Goal: Find specific page/section: Find specific page/section

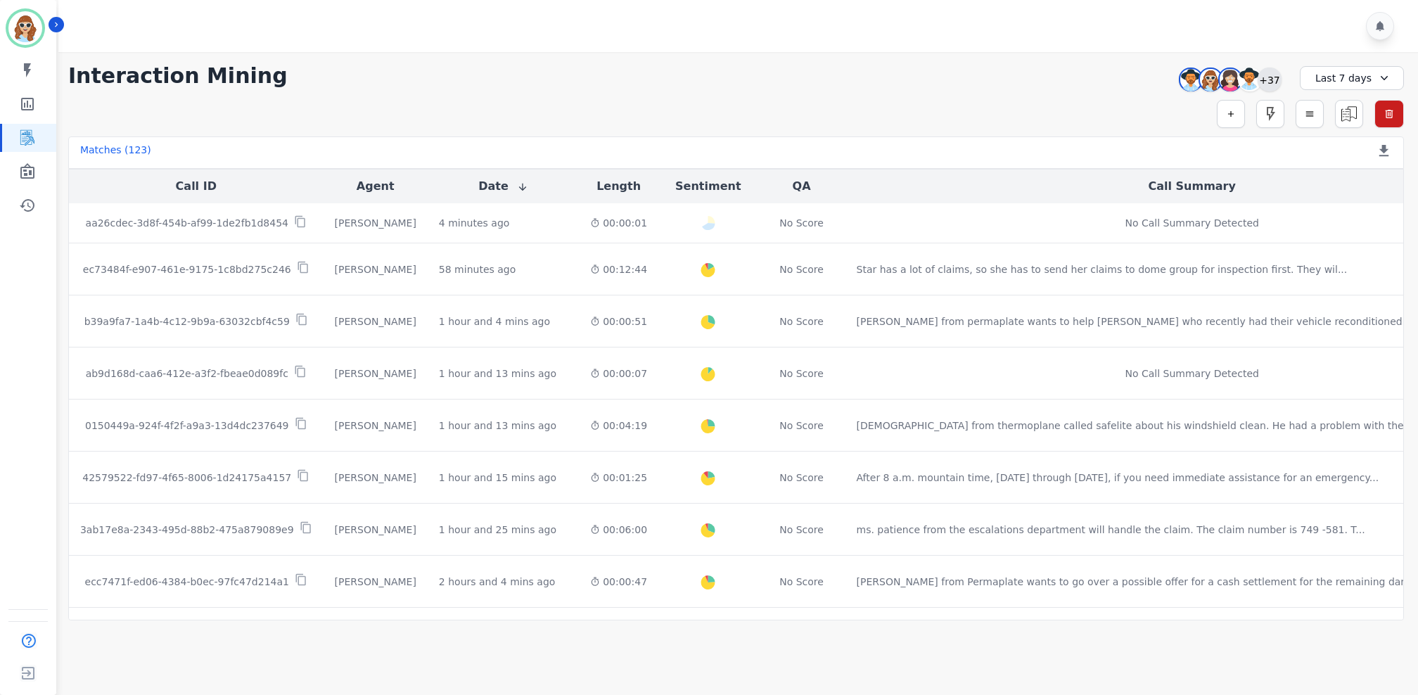
click at [1271, 85] on div "+37" at bounding box center [1270, 80] width 24 height 24
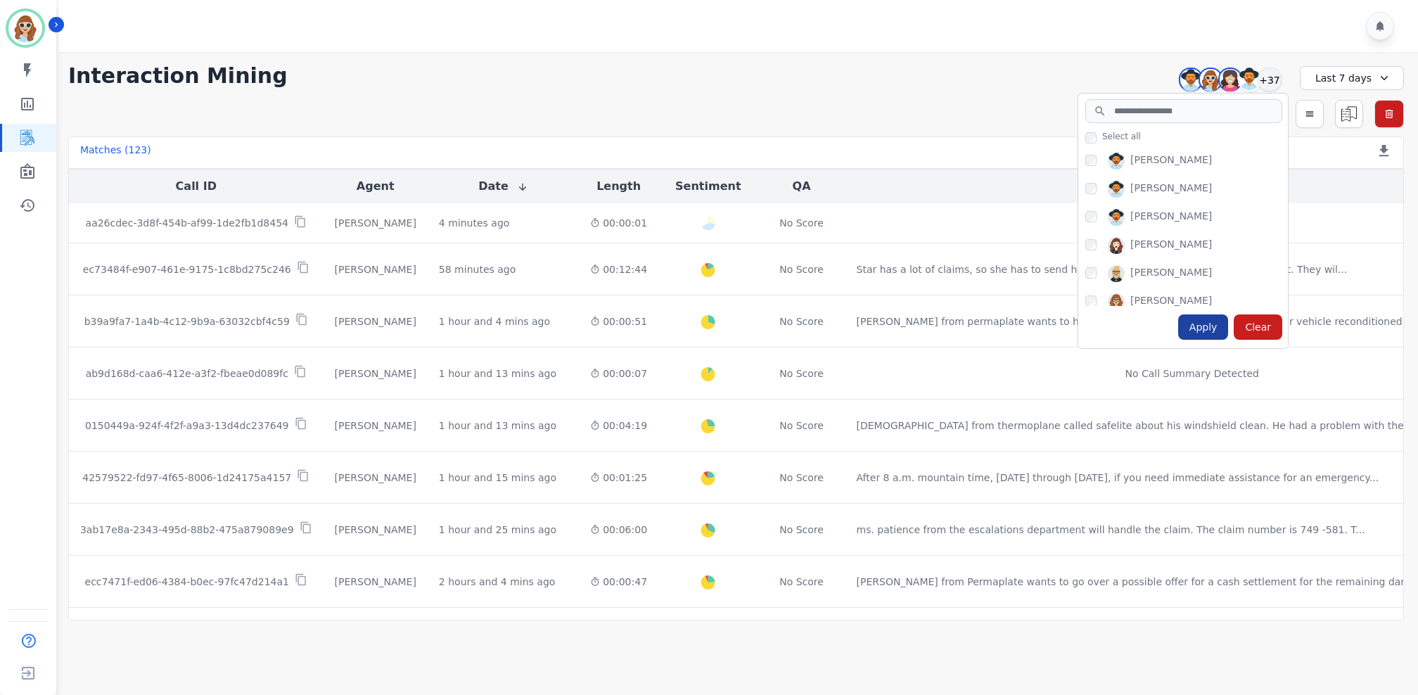
click at [1205, 323] on div "Apply" at bounding box center [1203, 326] width 51 height 25
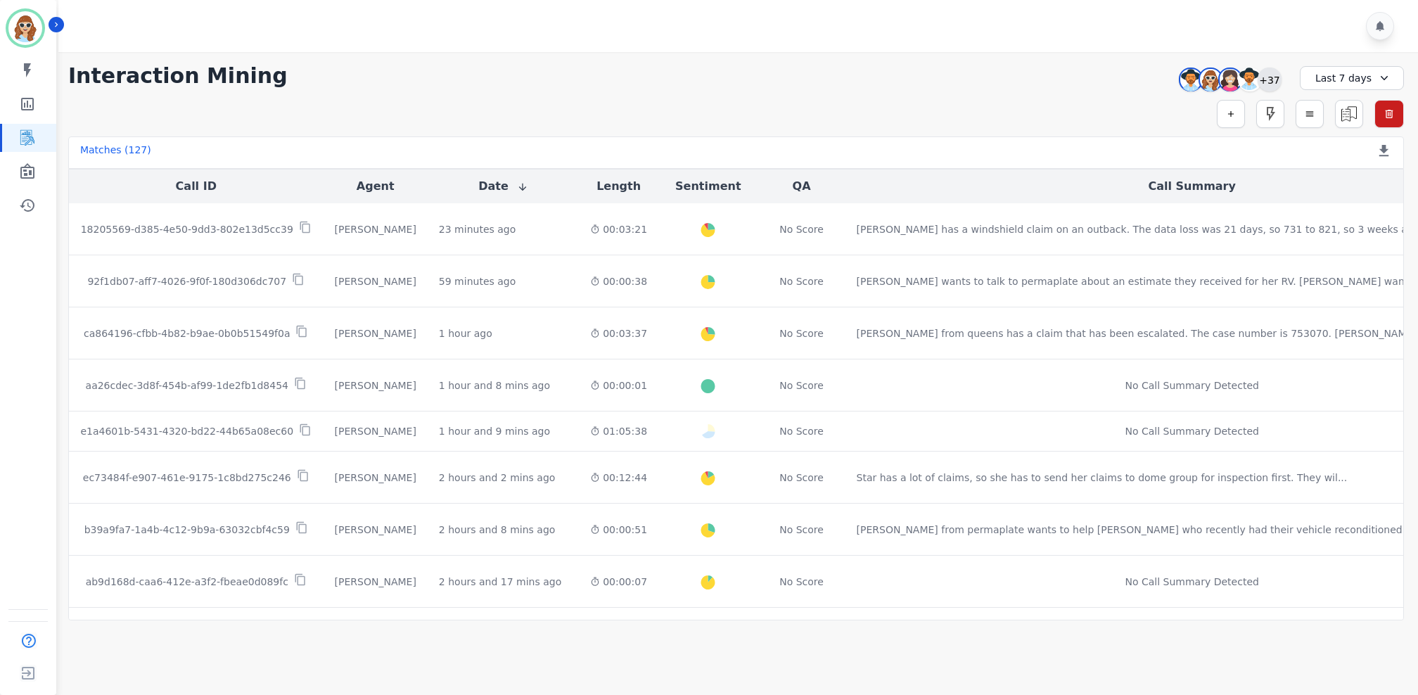
click at [1271, 79] on div "+37" at bounding box center [1270, 80] width 24 height 24
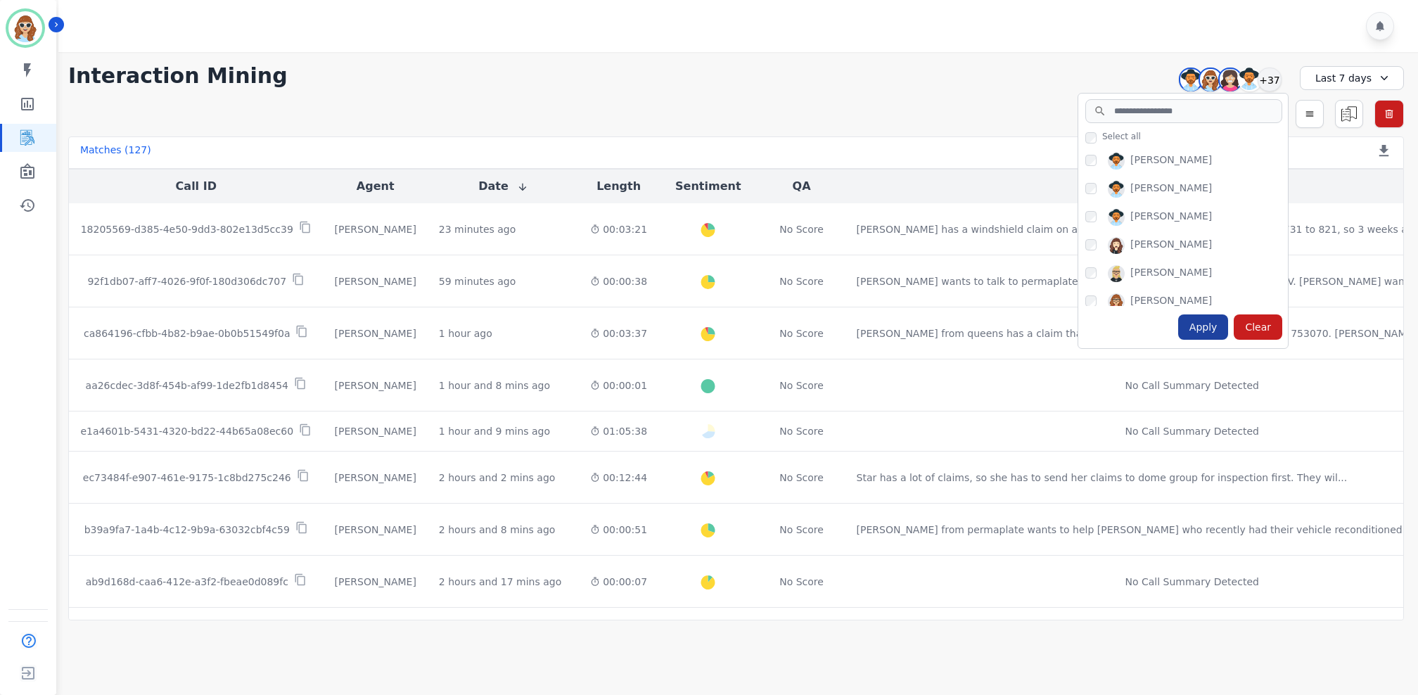
click at [1199, 325] on div "Apply" at bounding box center [1203, 326] width 51 height 25
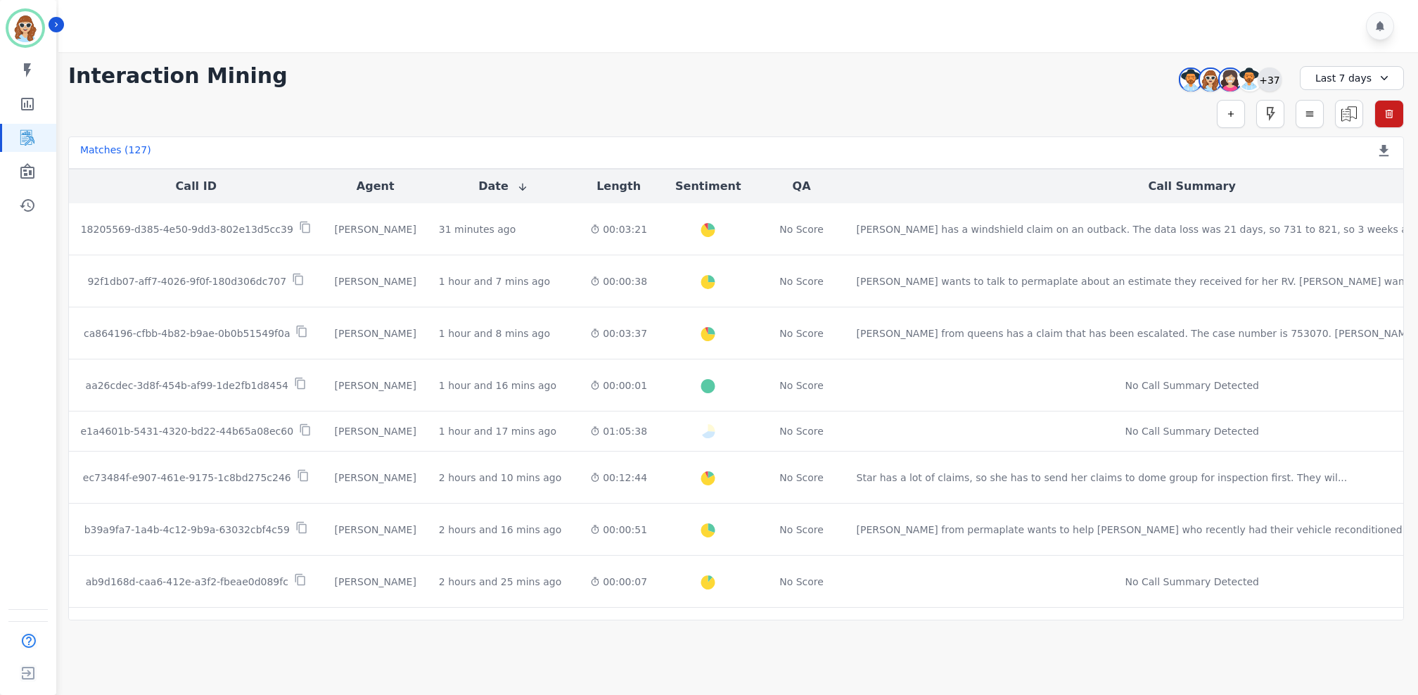
click at [1270, 81] on div "+37" at bounding box center [1270, 80] width 24 height 24
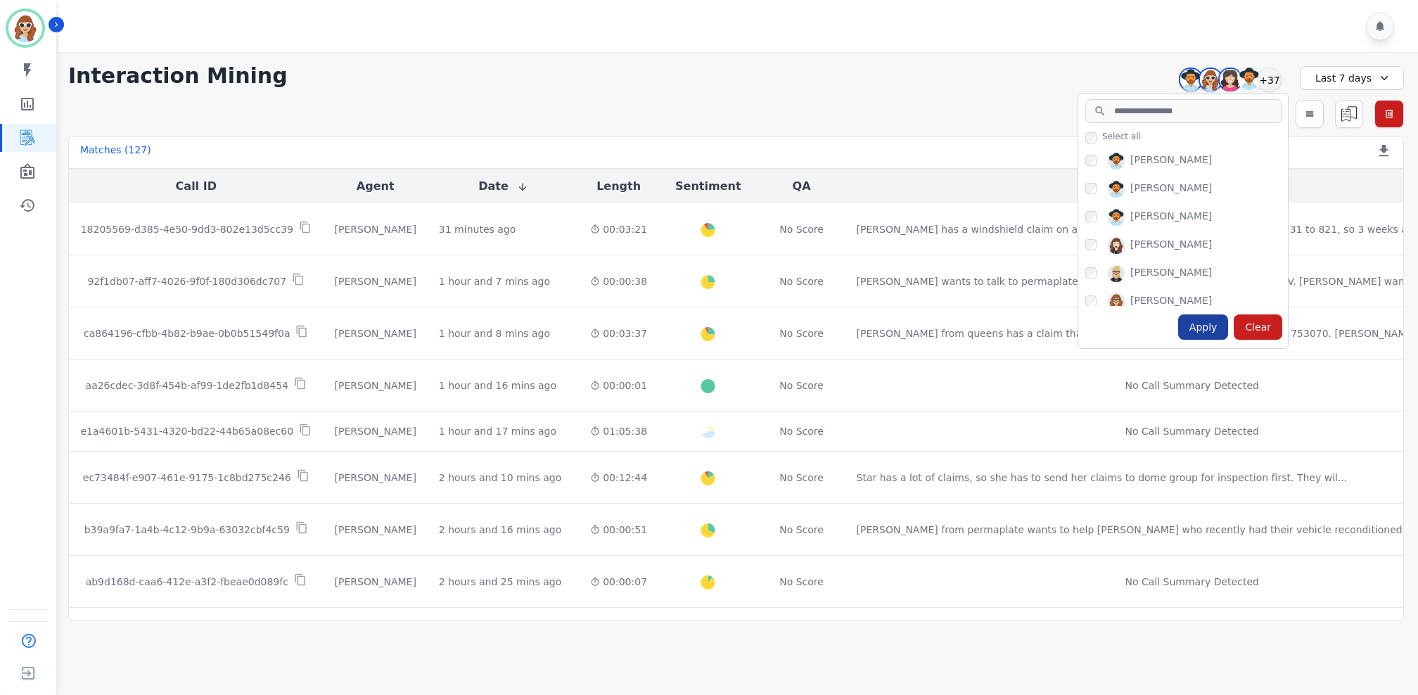
click at [1207, 332] on div "Apply" at bounding box center [1203, 326] width 51 height 25
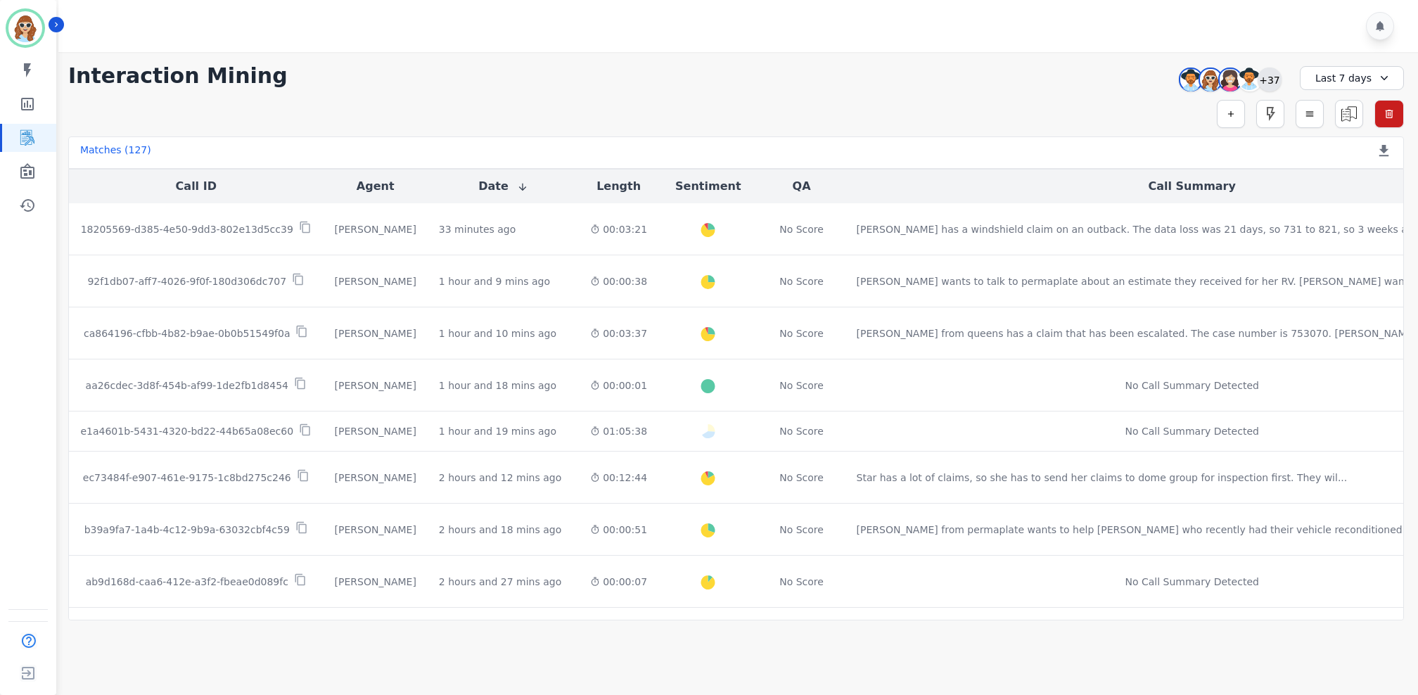
click at [1273, 74] on div "+37" at bounding box center [1270, 80] width 24 height 24
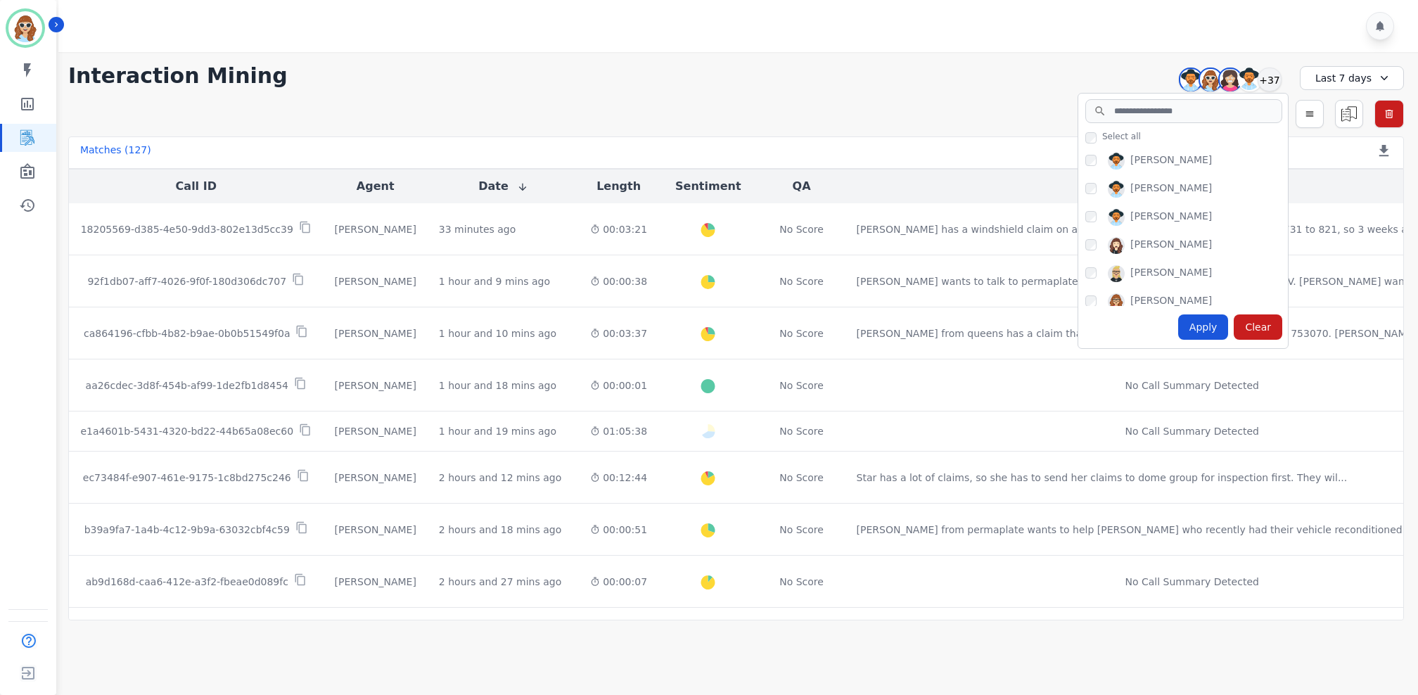
click at [1206, 328] on div "Apply" at bounding box center [1203, 326] width 51 height 25
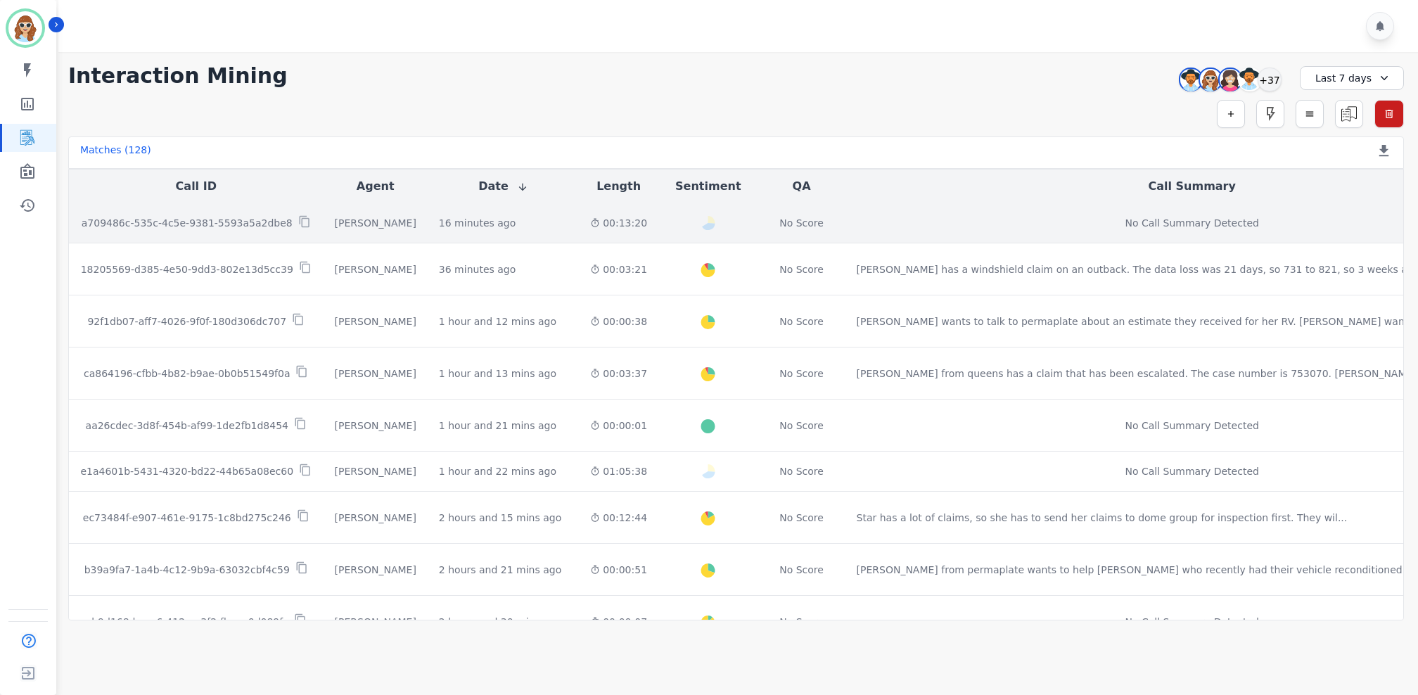
click at [227, 226] on p "a709486c-535c-4c5e-9381-5593a5a2dbe8" at bounding box center [187, 223] width 211 height 14
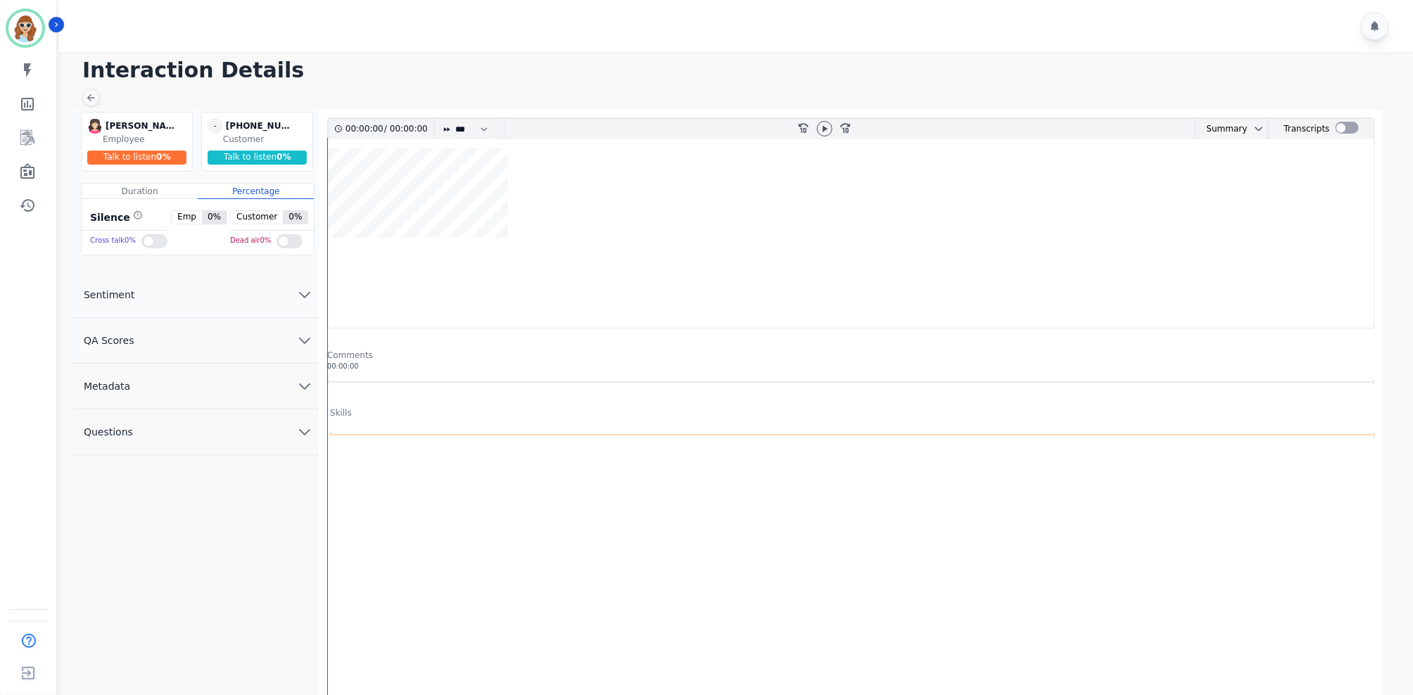
click at [306, 384] on icon "chevron down" at bounding box center [304, 386] width 17 height 17
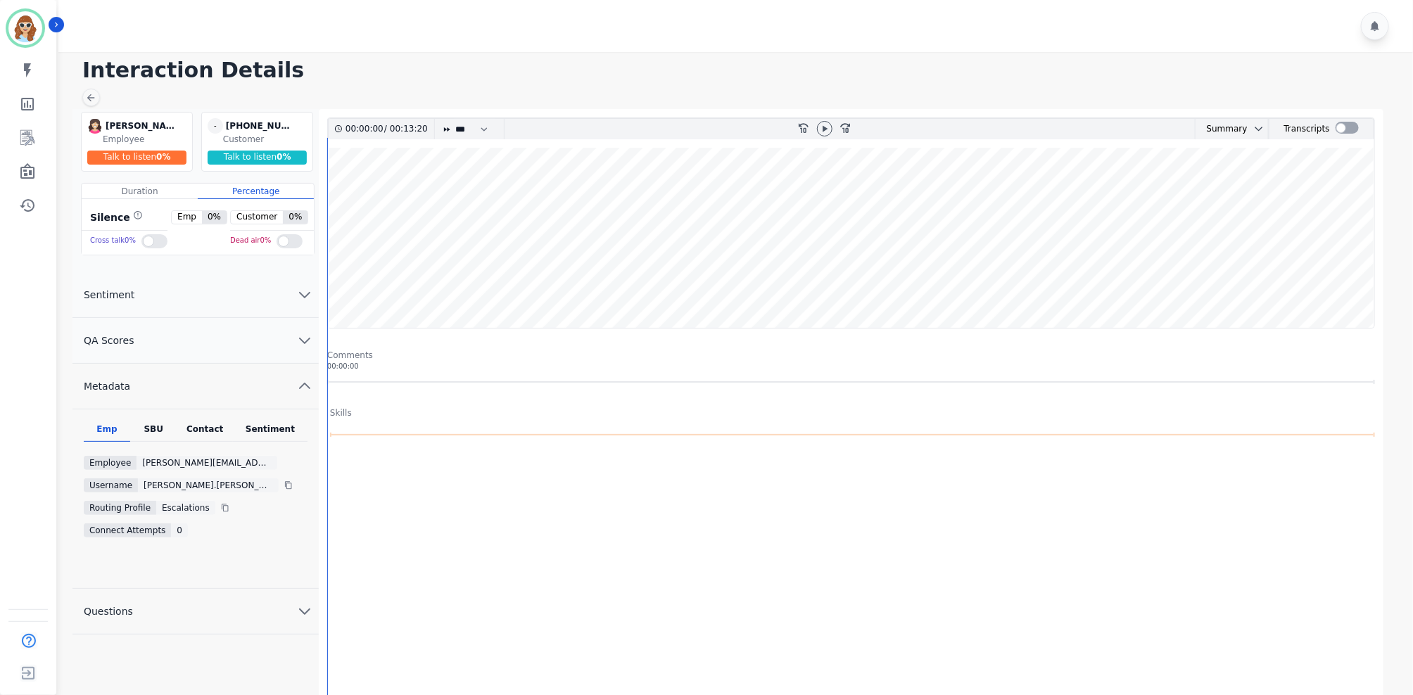
click at [148, 428] on div "SBU" at bounding box center [153, 432] width 46 height 18
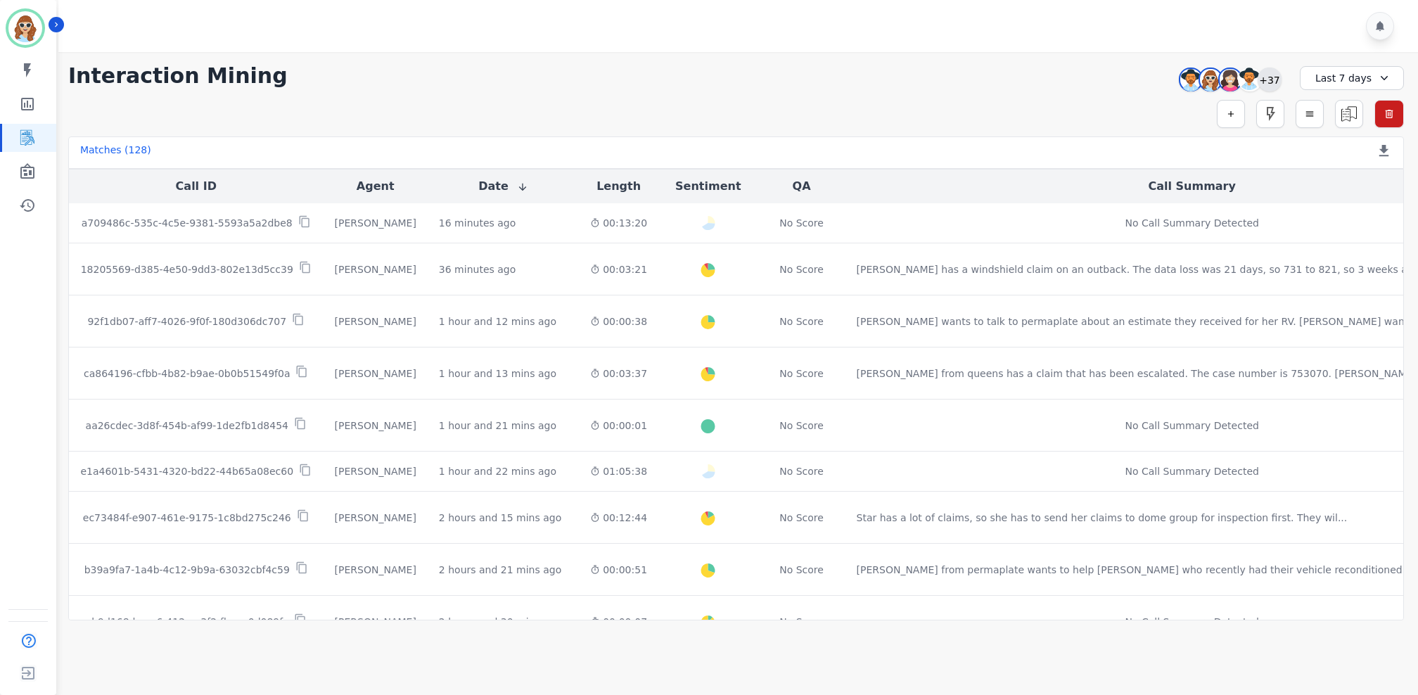
click at [1275, 76] on div "+37" at bounding box center [1270, 80] width 24 height 24
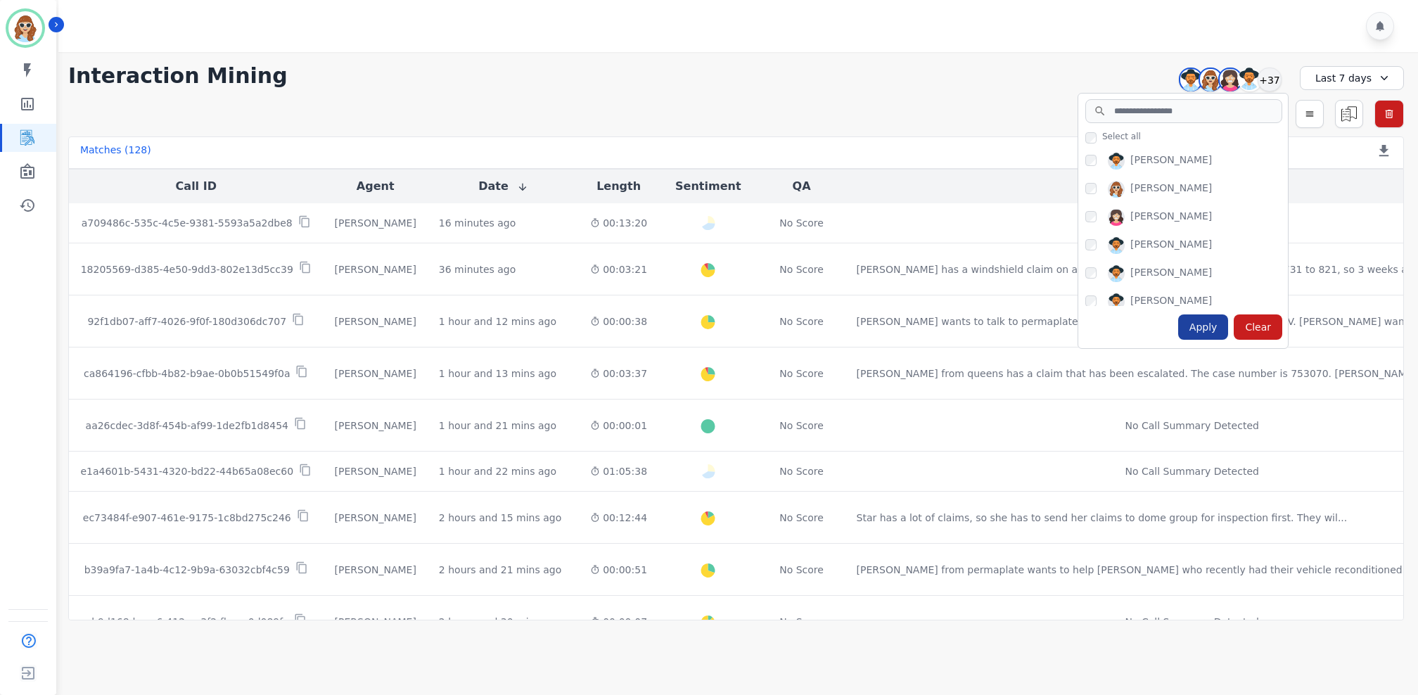
click at [1211, 332] on div "Apply" at bounding box center [1203, 326] width 51 height 25
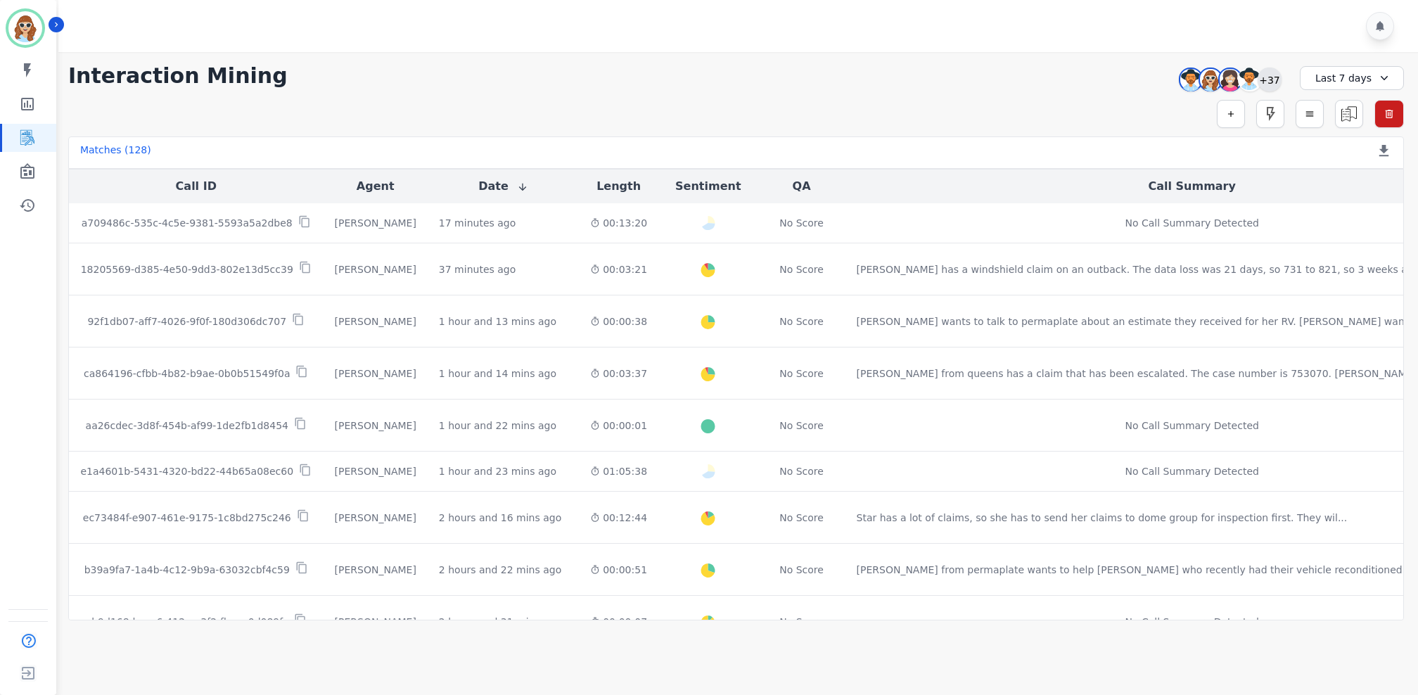
click at [1275, 75] on div "+37" at bounding box center [1270, 80] width 24 height 24
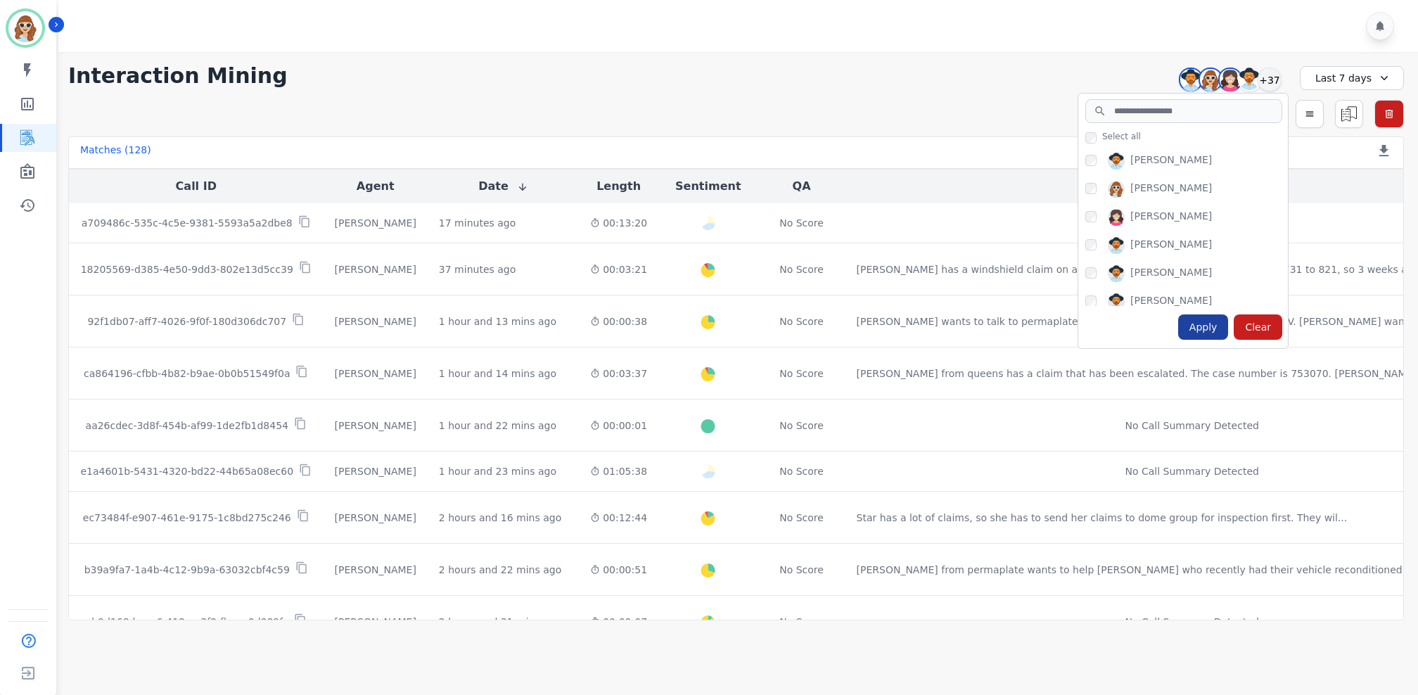
click at [1208, 332] on div "Apply" at bounding box center [1203, 326] width 51 height 25
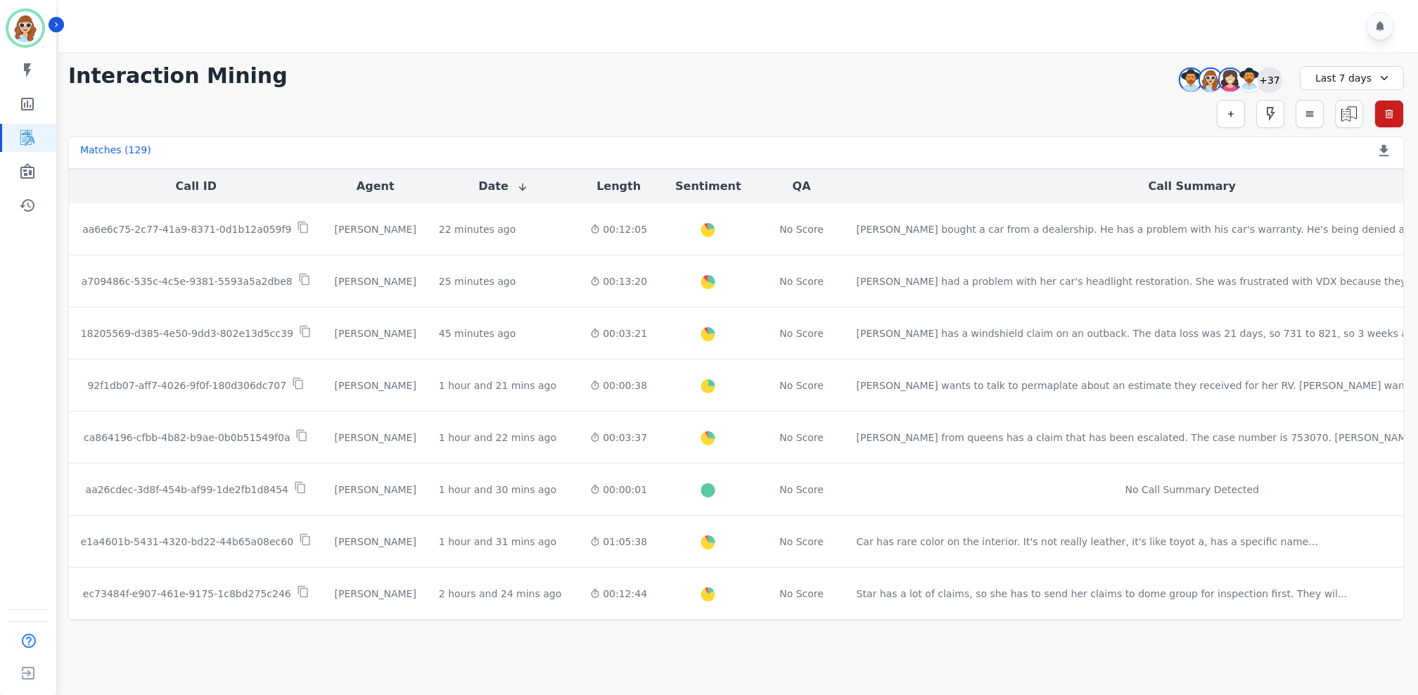
click at [1277, 76] on div "+37" at bounding box center [1270, 80] width 24 height 24
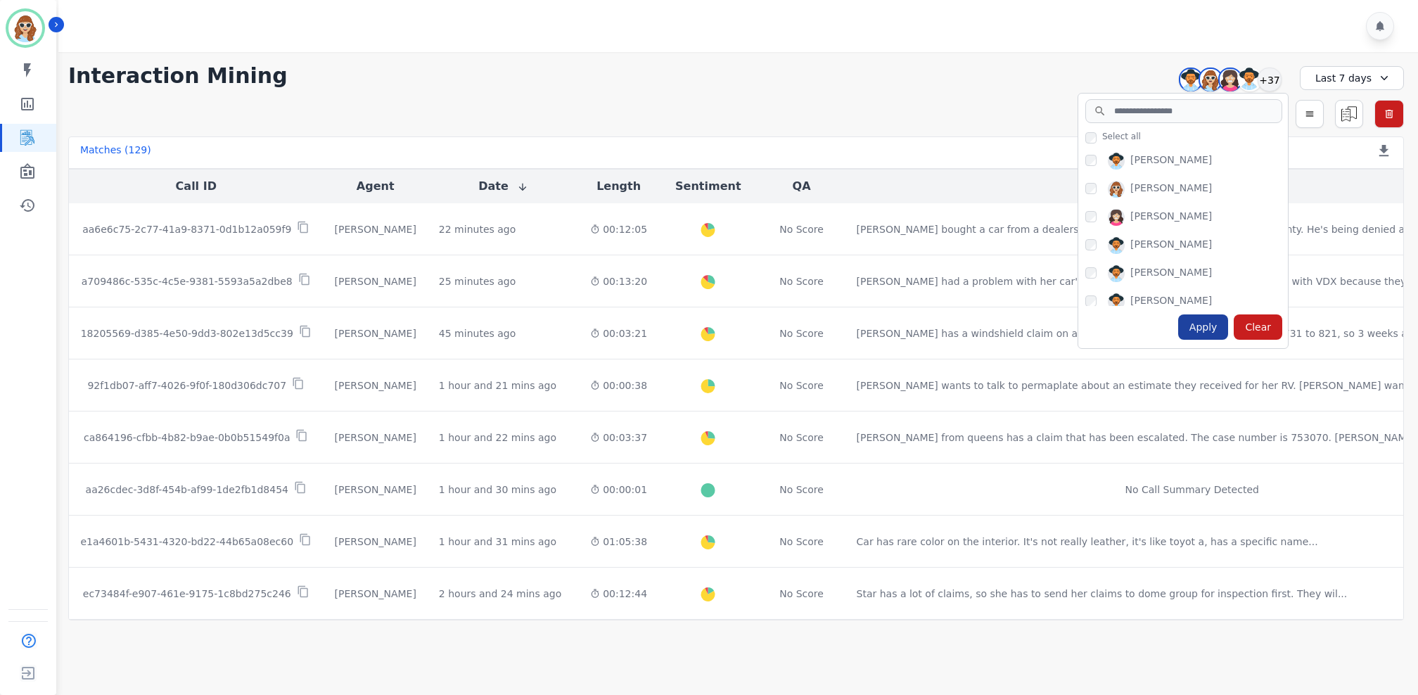
click at [1207, 321] on div "Apply" at bounding box center [1203, 326] width 51 height 25
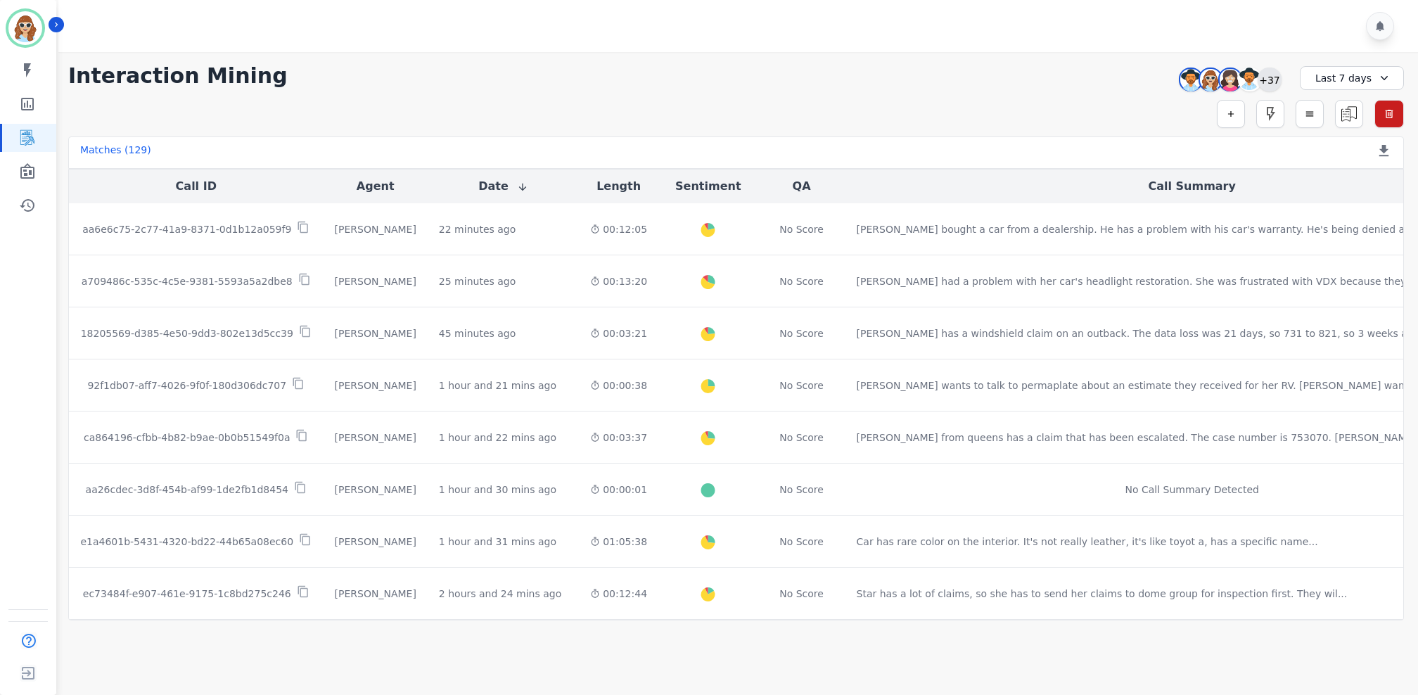
click at [1273, 78] on div "+37" at bounding box center [1270, 80] width 24 height 24
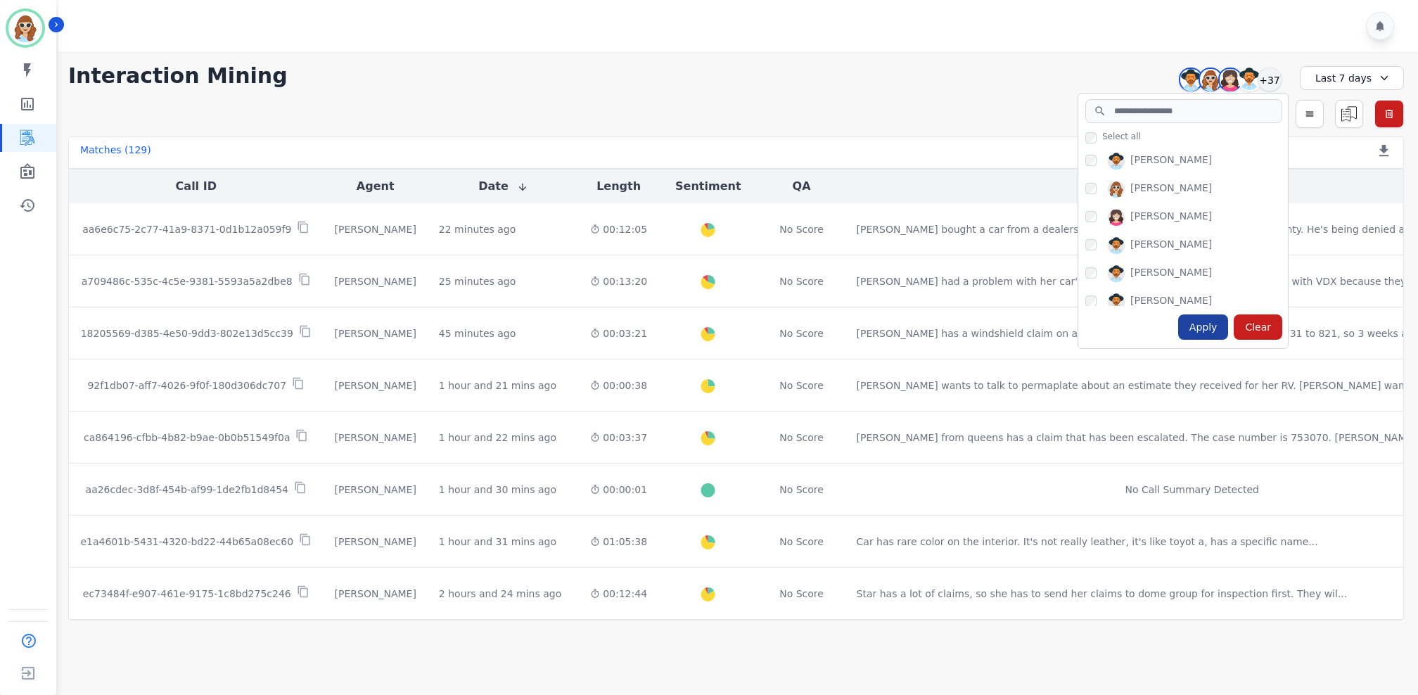
click at [1214, 328] on div "Apply" at bounding box center [1203, 326] width 51 height 25
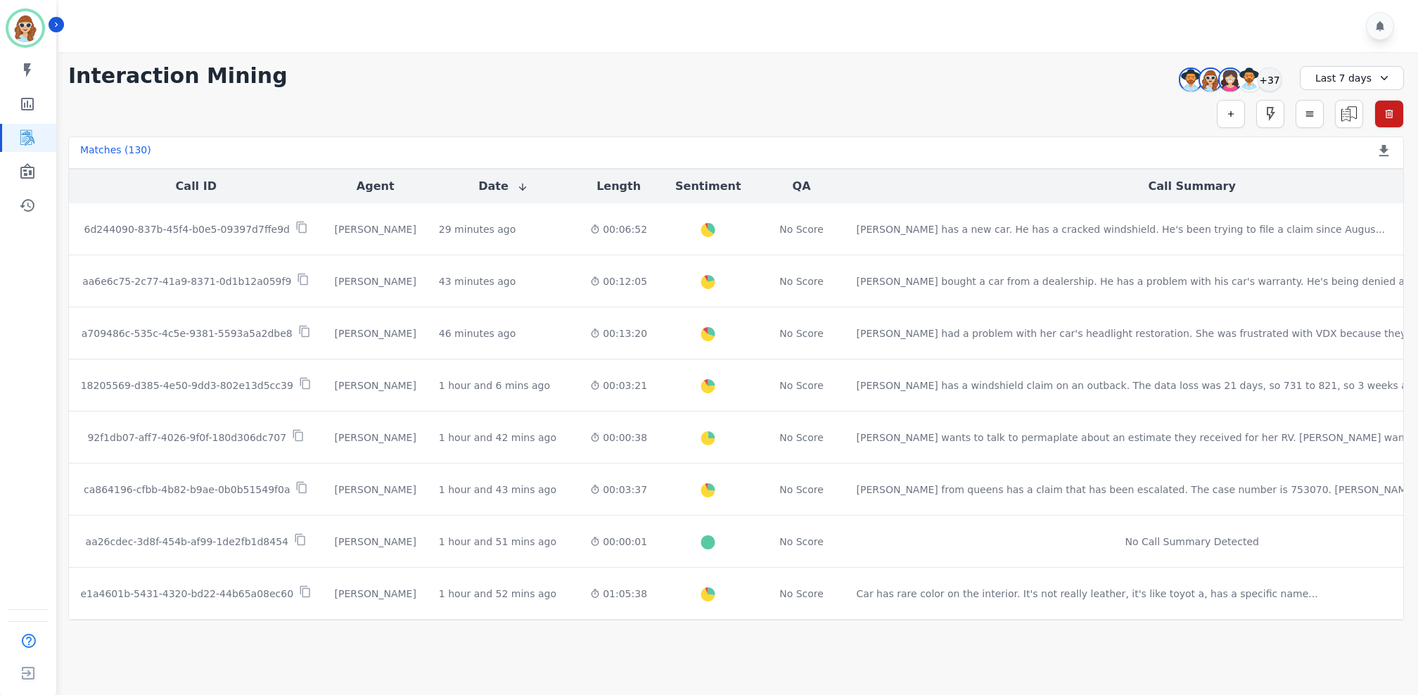
click at [1002, 7] on div at bounding box center [740, 26] width 1364 height 52
click at [1271, 72] on div "+37" at bounding box center [1270, 80] width 24 height 24
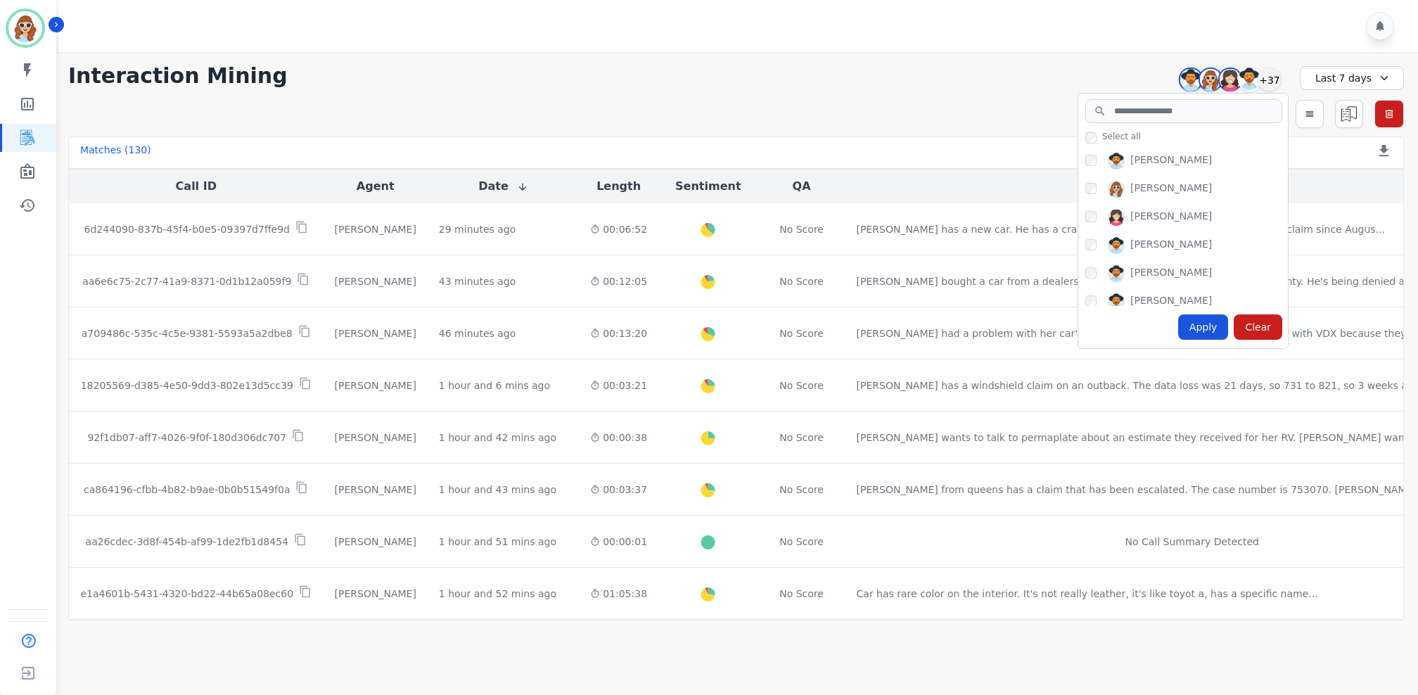
click at [1211, 321] on div "Apply" at bounding box center [1203, 326] width 51 height 25
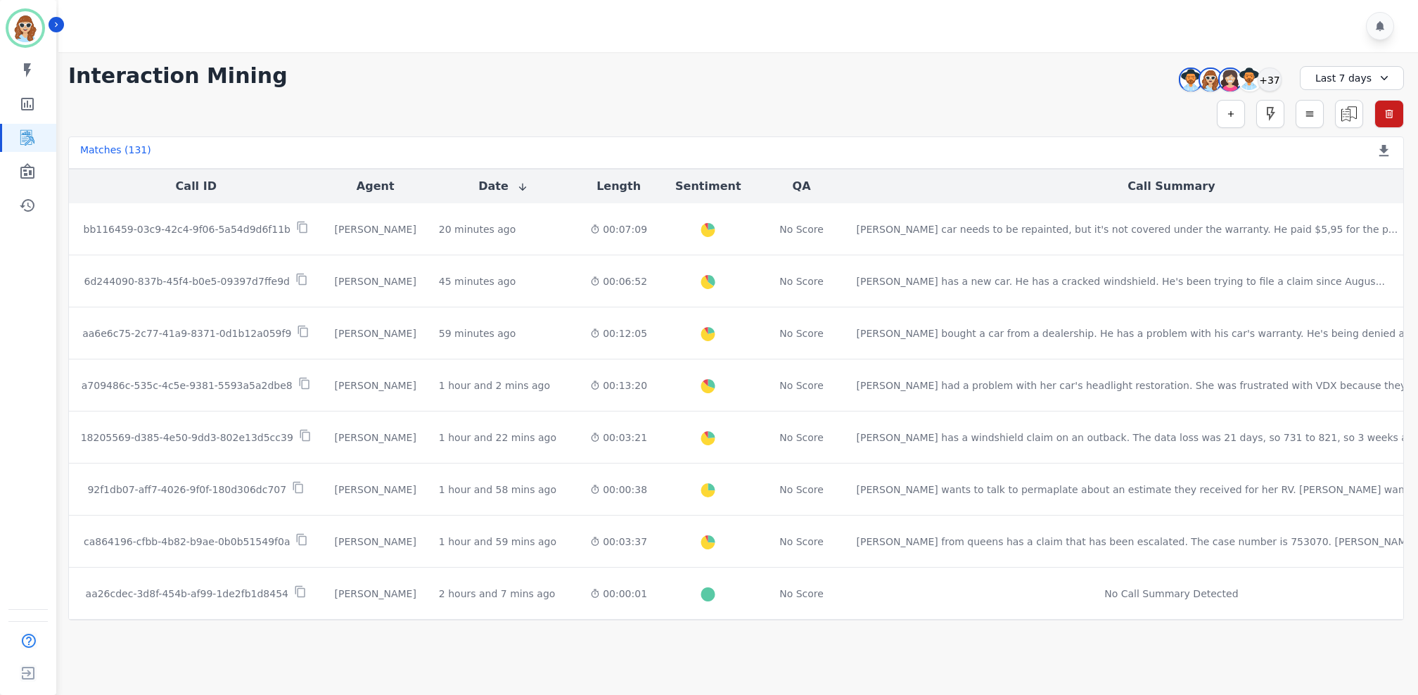
click at [1022, 68] on div "**********" at bounding box center [736, 75] width 1336 height 25
click at [1273, 87] on div "+37" at bounding box center [1270, 80] width 24 height 24
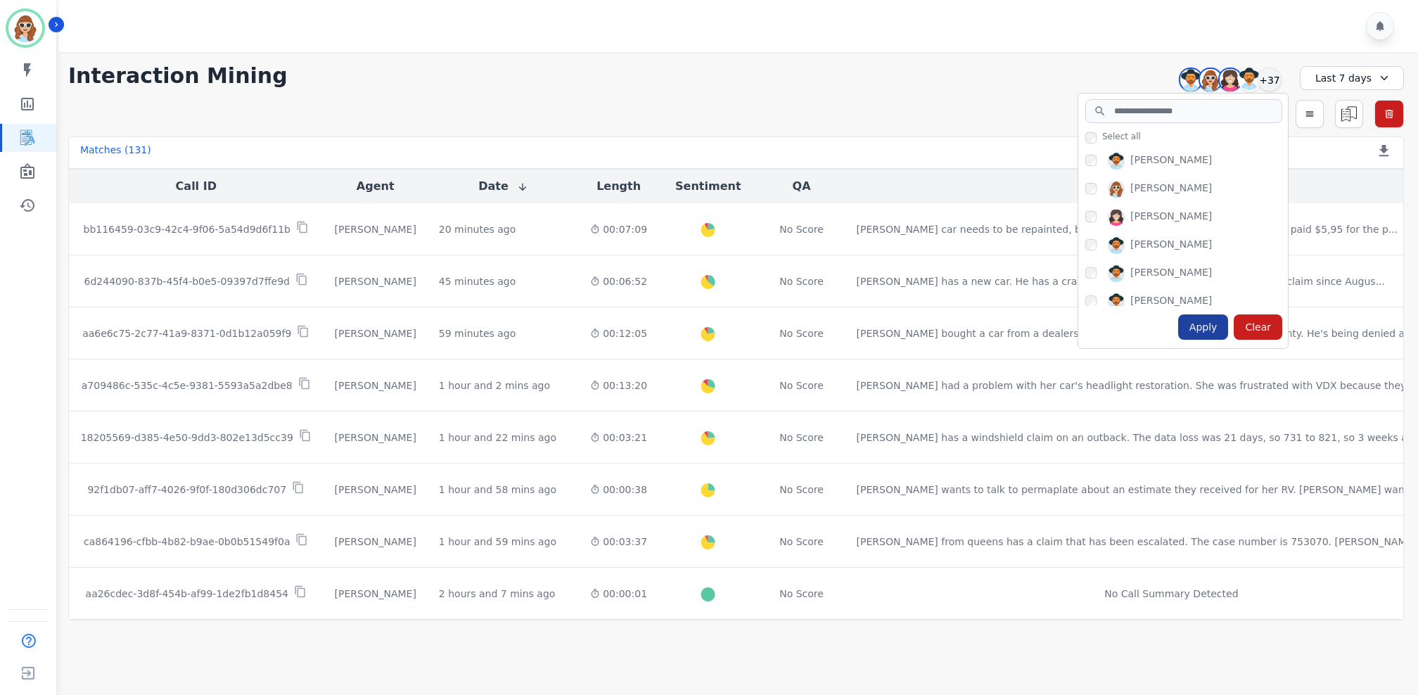
click at [1216, 338] on div "Apply" at bounding box center [1203, 326] width 51 height 25
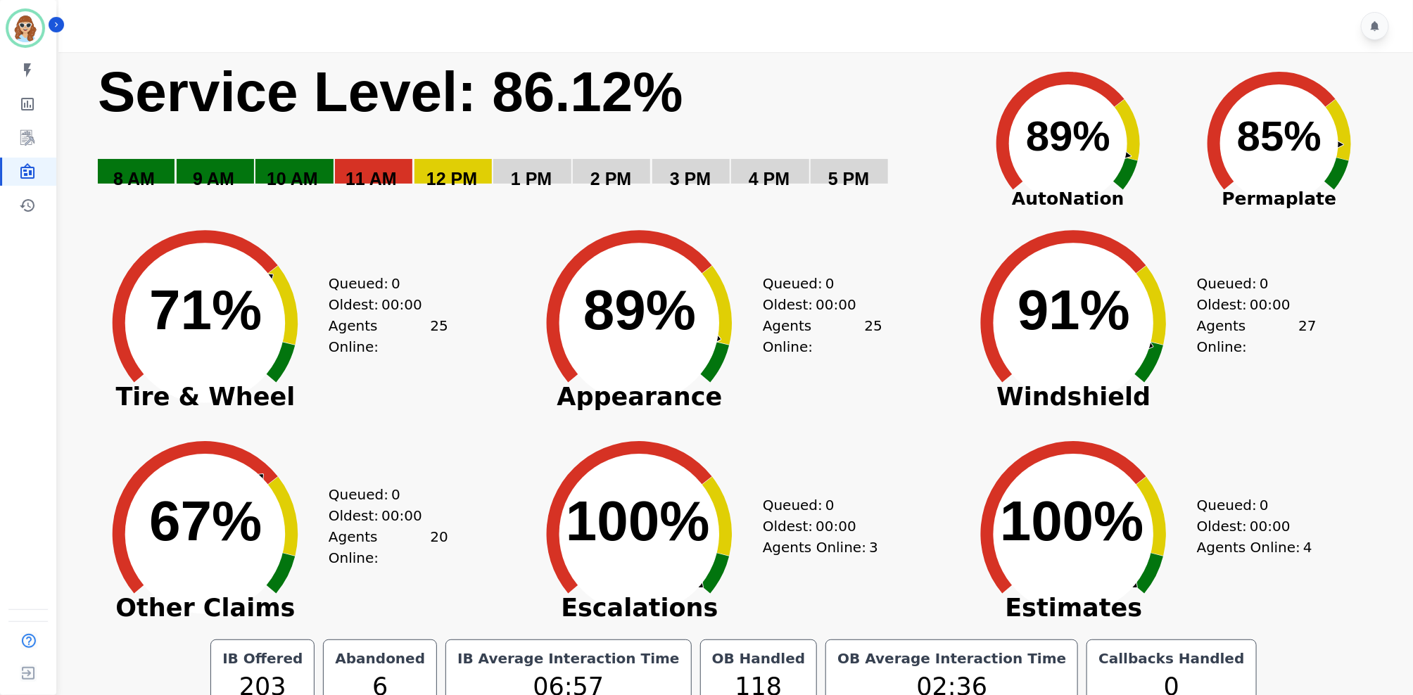
click at [1313, 404] on div "Queued: 0 Oldest: 00:00 Agents Online: 27" at bounding box center [1257, 312] width 120 height 211
